Goal: Information Seeking & Learning: Learn about a topic

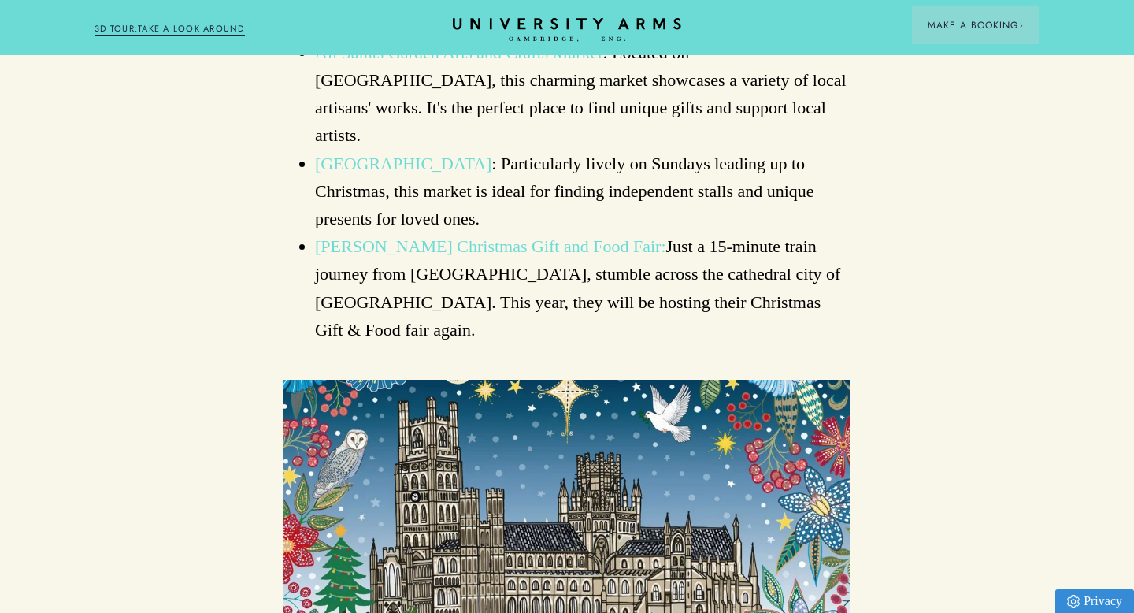
scroll to position [2483, 0]
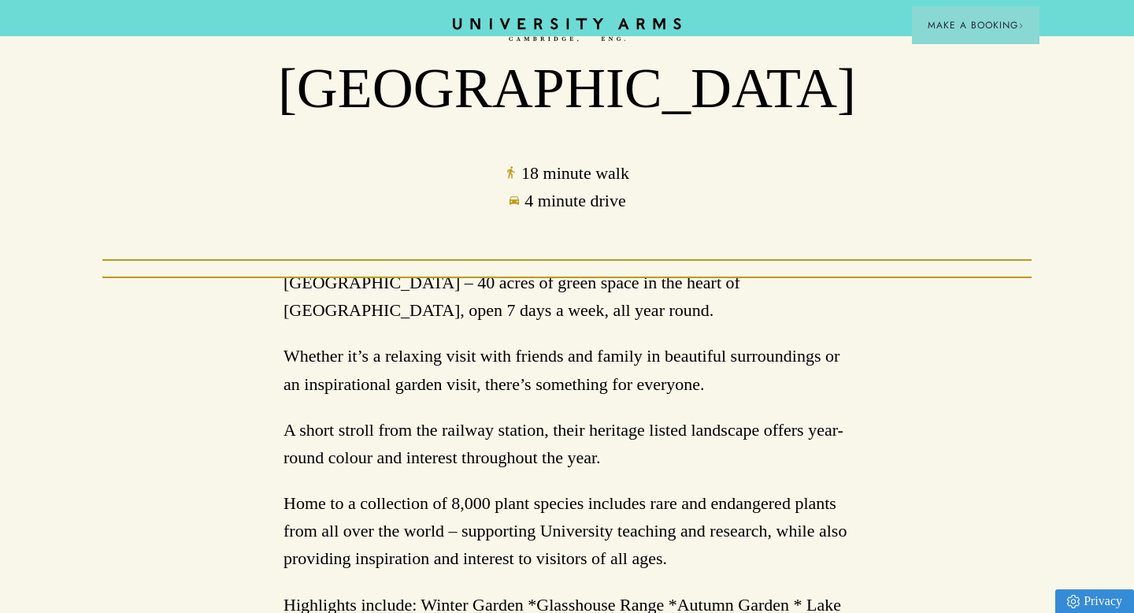
scroll to position [169, 0]
